Goal: Find contact information

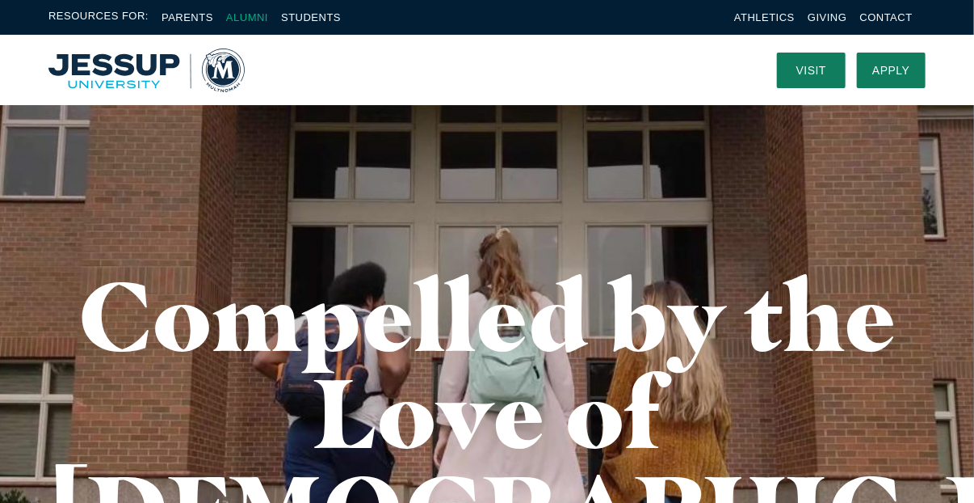
click at [248, 22] on link "Alumni" at bounding box center [247, 17] width 42 height 12
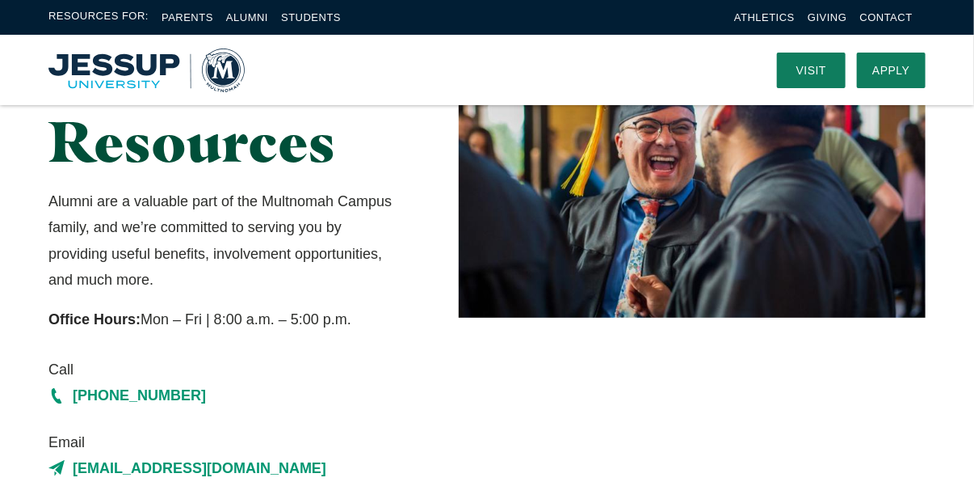
scroll to position [80, 0]
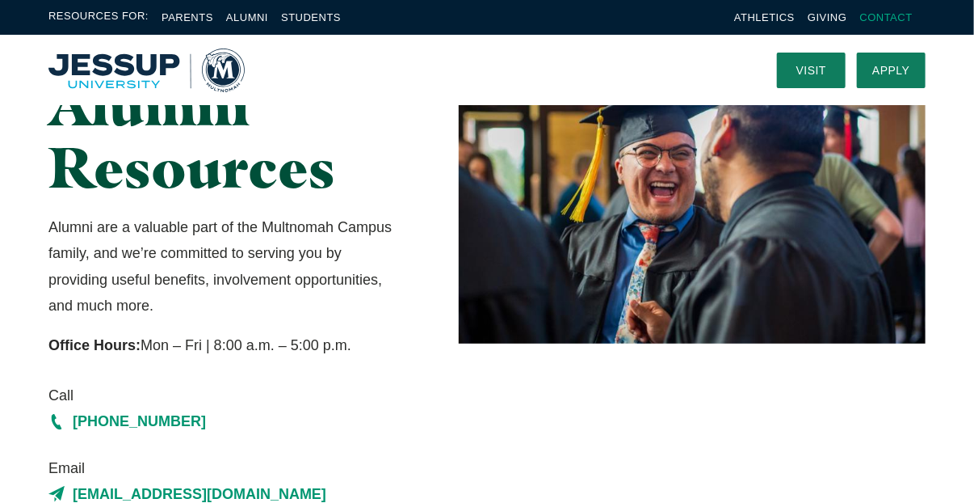
click at [878, 22] on link "Contact" at bounding box center [887, 17] width 53 height 12
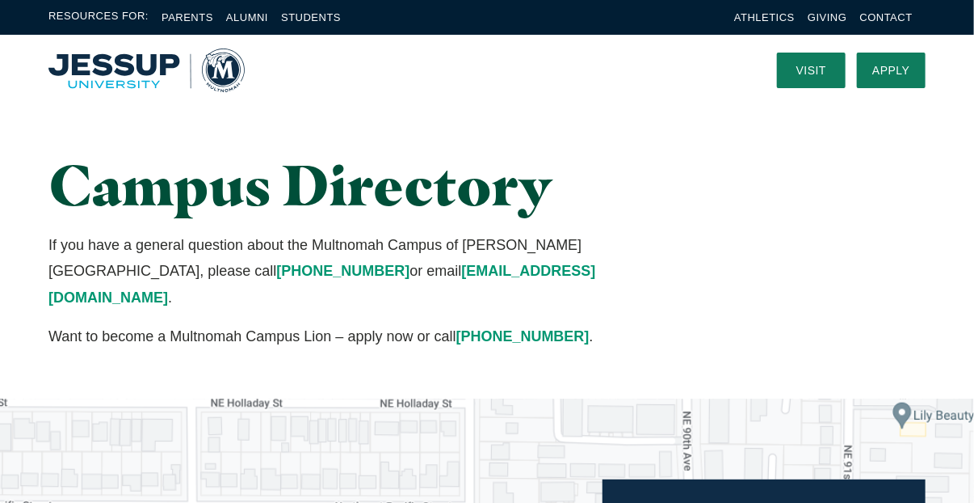
click at [638, 326] on div "Campus Directory If you have a general question about the Multnomah Campus of J…" at bounding box center [487, 251] width 974 height 293
click at [259, 20] on link "Alumni" at bounding box center [247, 17] width 42 height 12
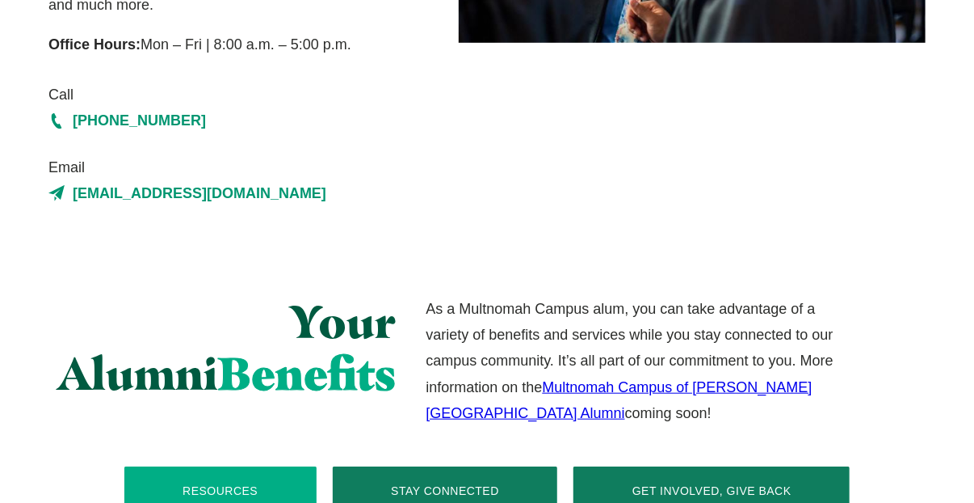
scroll to position [485, 0]
